Goal: Check status

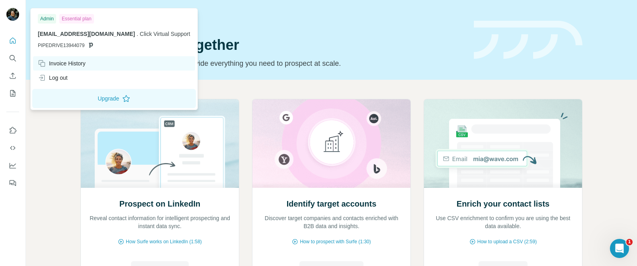
click at [71, 64] on div "Invoice History" at bounding box center [62, 63] width 48 height 8
click at [96, 57] on div "Invoice History" at bounding box center [114, 63] width 162 height 14
